Goal: Transaction & Acquisition: Book appointment/travel/reservation

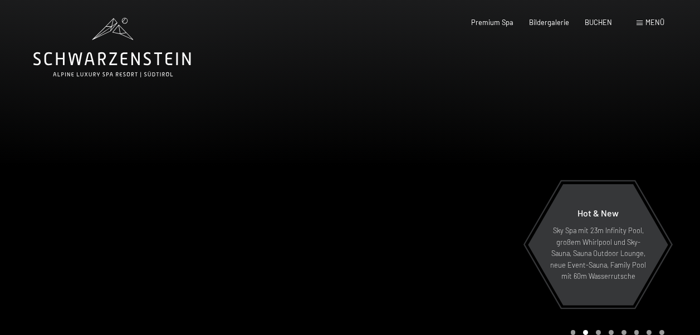
click at [652, 20] on span "Menü" at bounding box center [654, 22] width 19 height 9
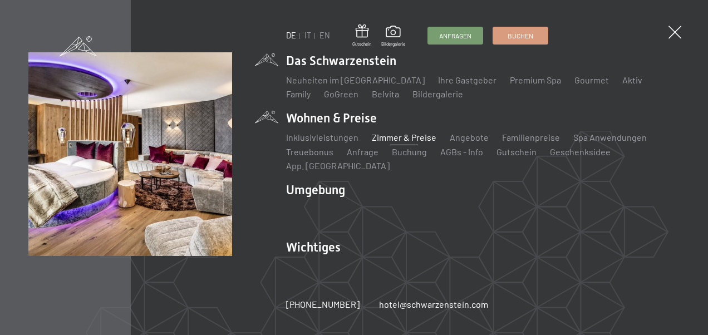
click at [390, 143] on link "Zimmer & Preise" at bounding box center [404, 137] width 65 height 11
click at [415, 143] on link "Zimmer & Preise" at bounding box center [404, 137] width 65 height 11
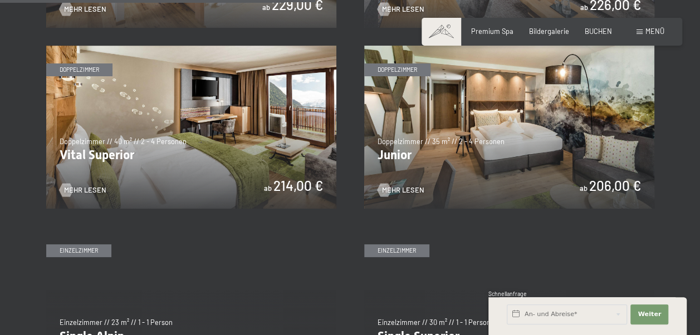
scroll to position [1280, 0]
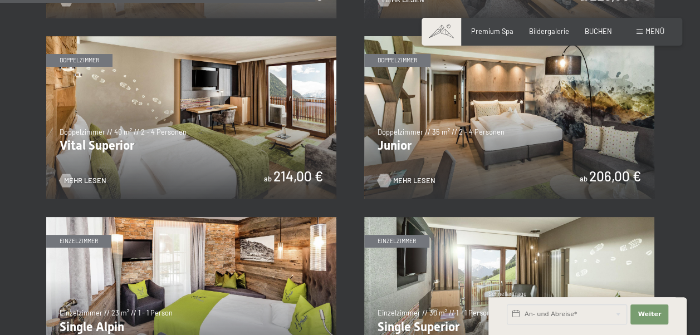
click at [403, 178] on span "Mehr Lesen" at bounding box center [414, 181] width 42 height 10
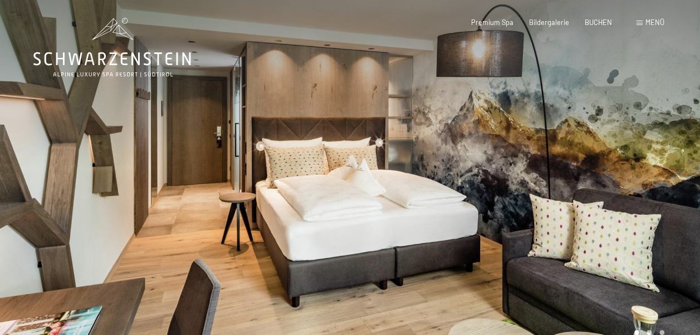
click at [626, 153] on div at bounding box center [525, 181] width 350 height 362
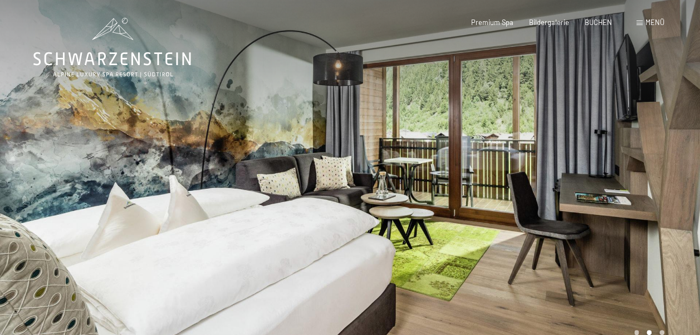
click at [625, 153] on div at bounding box center [525, 181] width 350 height 362
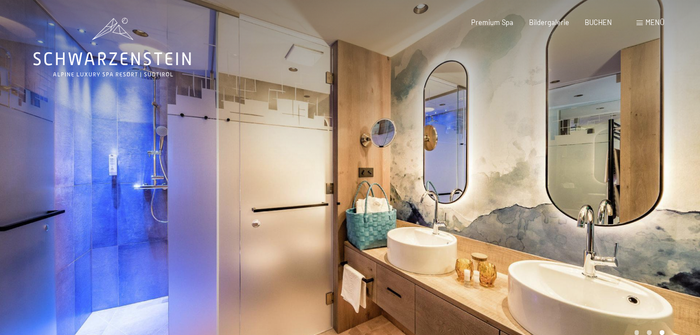
click at [532, 171] on div at bounding box center [525, 181] width 350 height 362
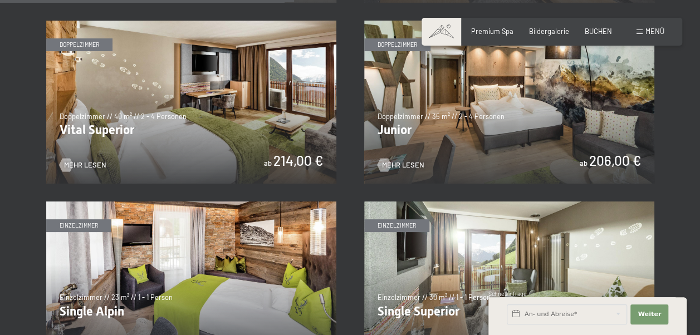
scroll to position [1169, 0]
